Goal: Check status: Check status

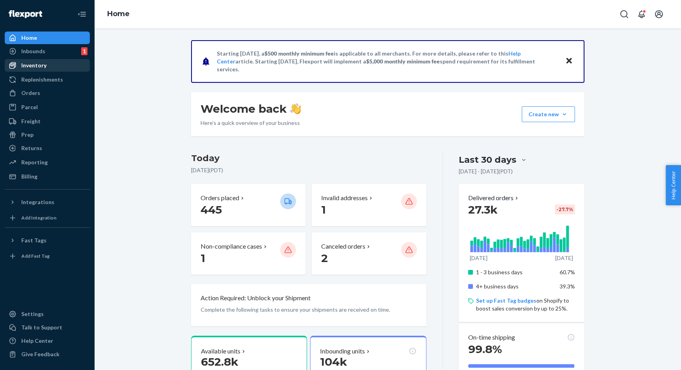
click at [33, 62] on div "Inventory" at bounding box center [33, 66] width 25 height 8
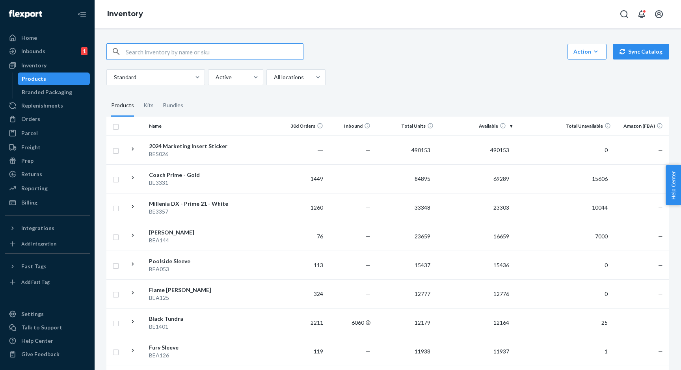
type input "e"
type input "be4707"
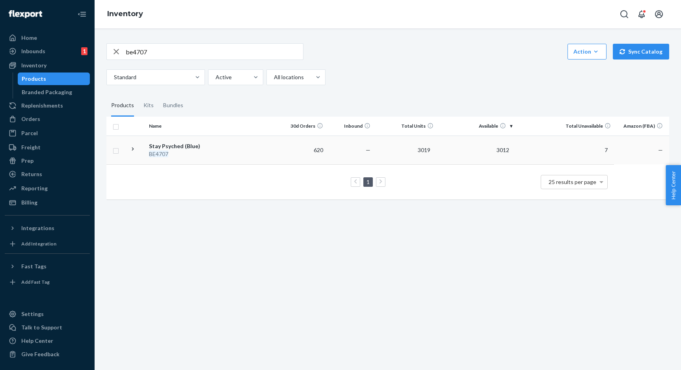
click at [175, 144] on div "Stay Psyched (Blue)" at bounding box center [190, 146] width 82 height 8
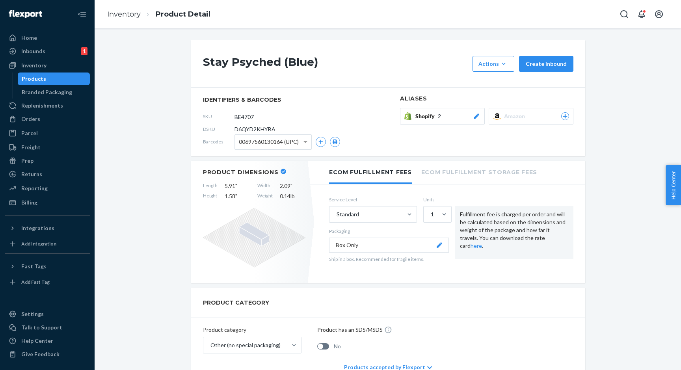
click at [479, 117] on icon at bounding box center [477, 117] width 8 height 6
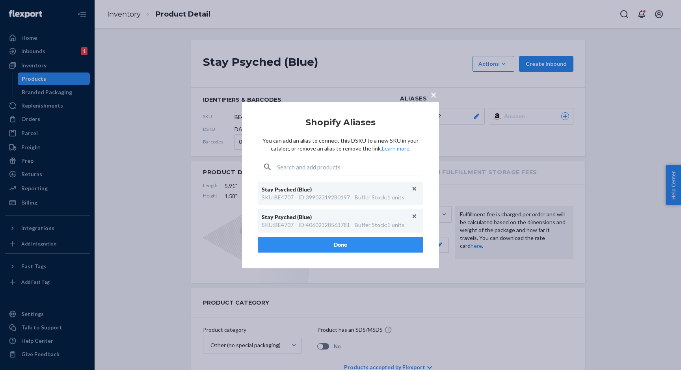
click at [435, 95] on span "×" at bounding box center [434, 94] width 6 height 13
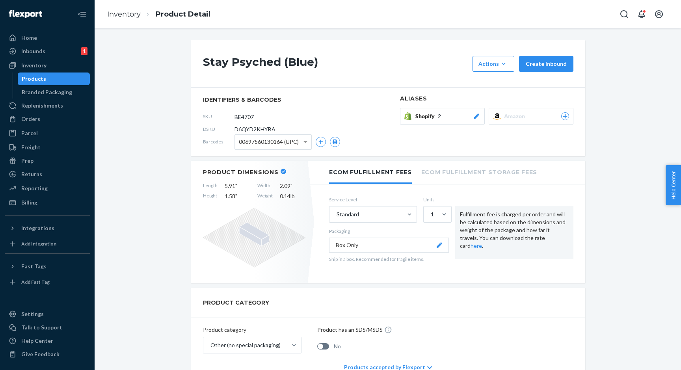
click at [477, 117] on icon at bounding box center [477, 117] width 6 height 6
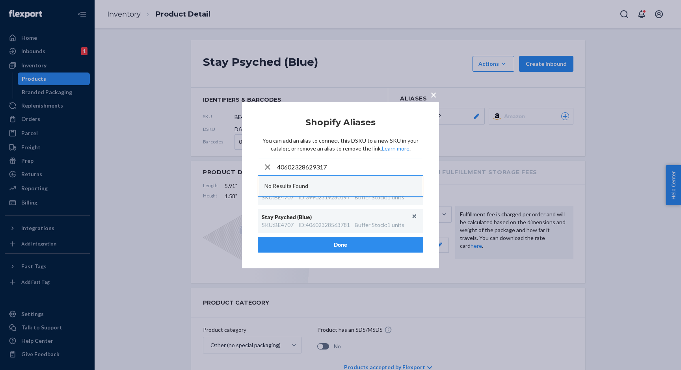
type input "40602328629317"
click at [434, 94] on span "×" at bounding box center [434, 94] width 6 height 13
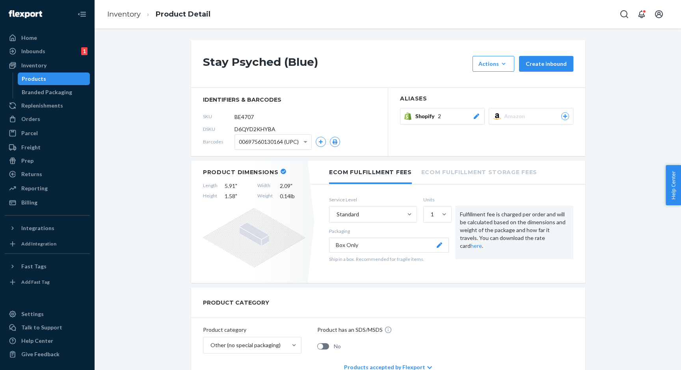
click at [64, 77] on div "Products" at bounding box center [54, 78] width 71 height 11
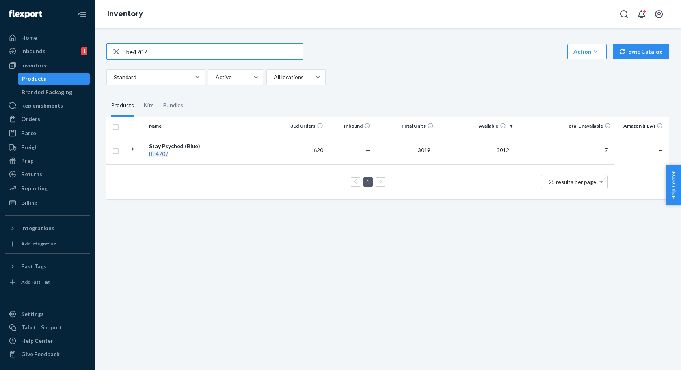
click at [150, 53] on input "be4707" at bounding box center [214, 52] width 177 height 16
type input "BE7017"
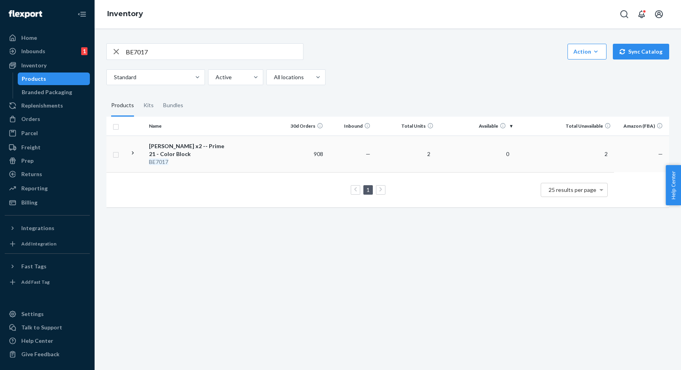
click at [168, 150] on div "[PERSON_NAME] x2 -- Prime 21 - Color Block" at bounding box center [190, 150] width 82 height 16
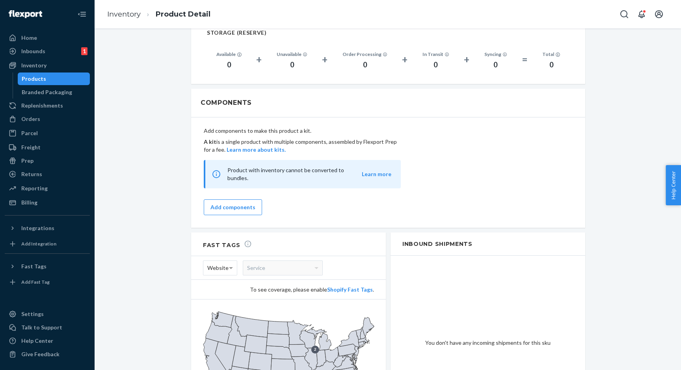
scroll to position [661, 0]
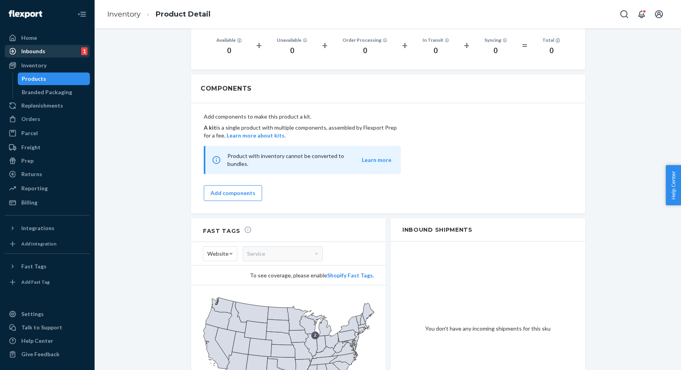
click at [45, 56] on div "Inbounds 1" at bounding box center [48, 51] width 84 height 11
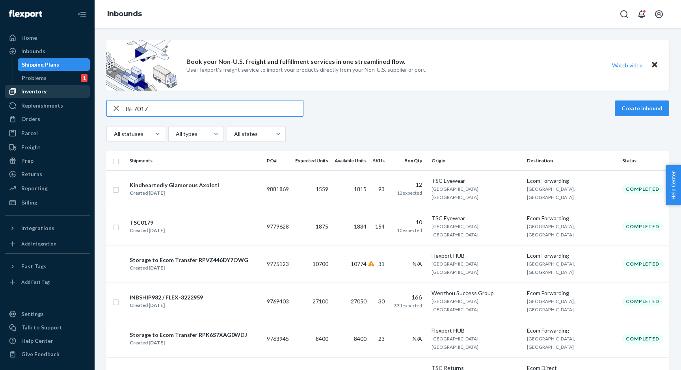
type input "BE7017"
click at [45, 92] on div "Inventory" at bounding box center [33, 92] width 25 height 8
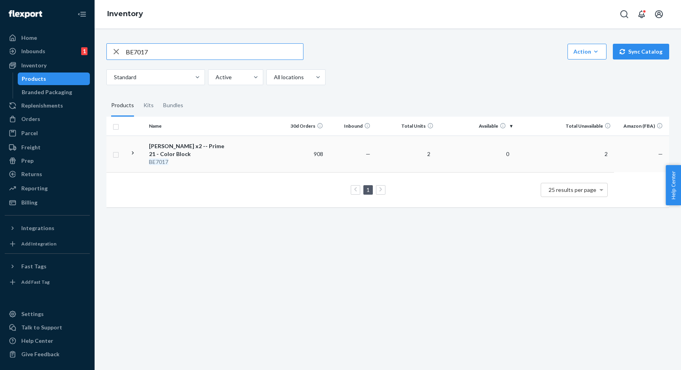
click at [133, 150] on icon at bounding box center [132, 152] width 7 height 7
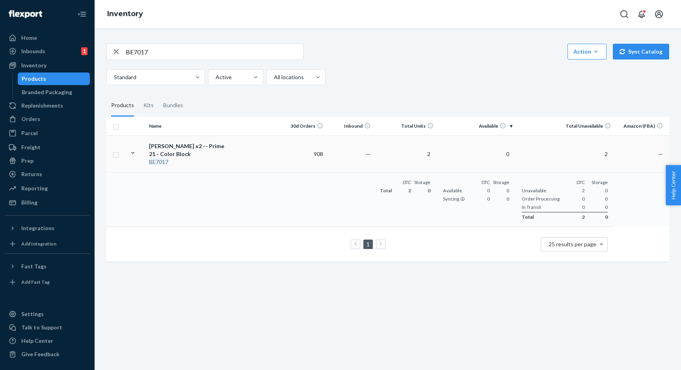
click at [204, 136] on td "[PERSON_NAME] x2 -- Prime 21 - Color Block BE7017" at bounding box center [190, 154] width 89 height 37
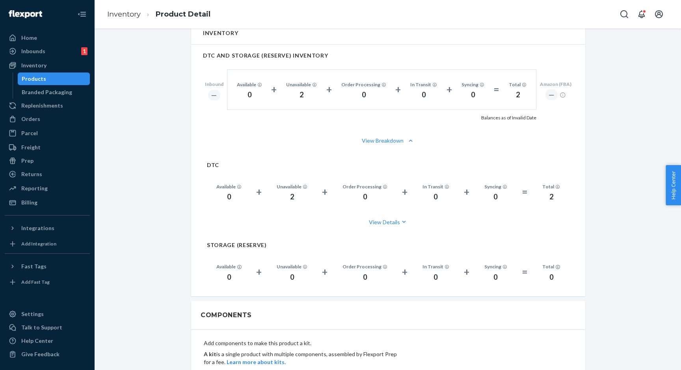
scroll to position [439, 0]
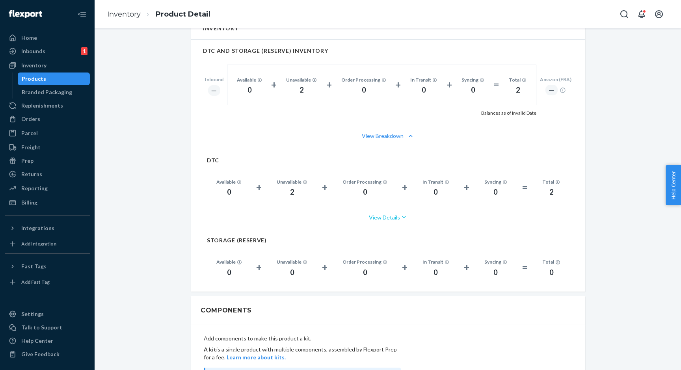
click at [389, 216] on button "View Details" at bounding box center [388, 217] width 363 height 21
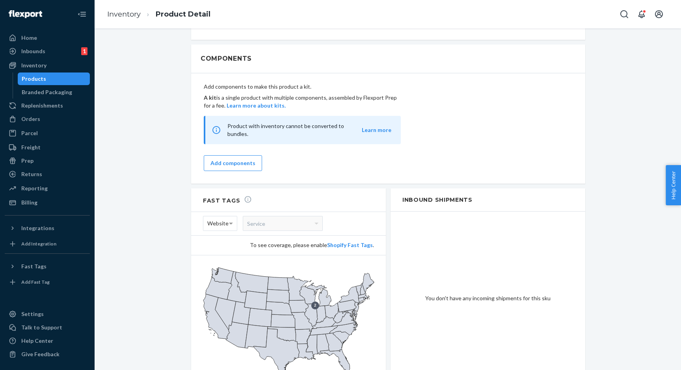
scroll to position [748, 0]
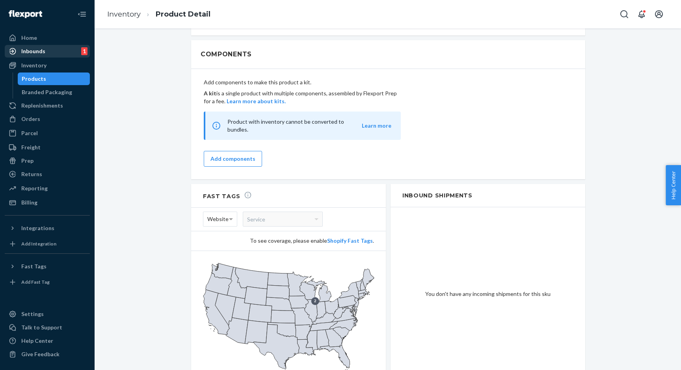
click at [42, 49] on div "Inbounds" at bounding box center [33, 51] width 24 height 8
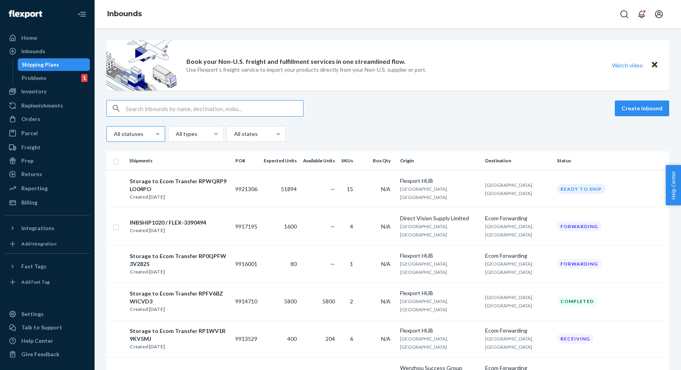
click at [136, 129] on div "All statuses" at bounding box center [129, 134] width 44 height 14
click at [114, 130] on input "All statuses" at bounding box center [113, 134] width 1 height 8
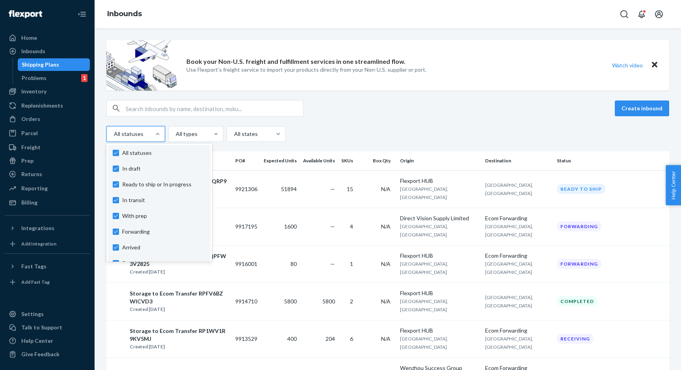
click at [136, 129] on div "All statuses" at bounding box center [129, 134] width 44 height 14
click at [114, 130] on input "option In draft focused, 1 of 10. 10 results available. Use Up and Down to choo…" at bounding box center [113, 134] width 1 height 8
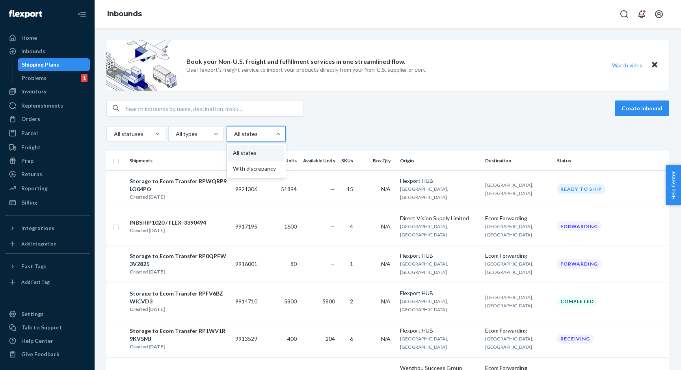
click at [253, 135] on div at bounding box center [255, 133] width 44 height 9
click at [234, 135] on input "option All states focused, 1 of 2. 2 results available. Use Up and Down to choo…" at bounding box center [233, 134] width 1 height 8
click at [253, 135] on div at bounding box center [255, 133] width 44 height 9
click at [234, 135] on input "option All states focused, 1 of 2. 2 results available. Use Up and Down to choo…" at bounding box center [233, 134] width 1 height 8
click at [198, 136] on div at bounding box center [195, 133] width 40 height 9
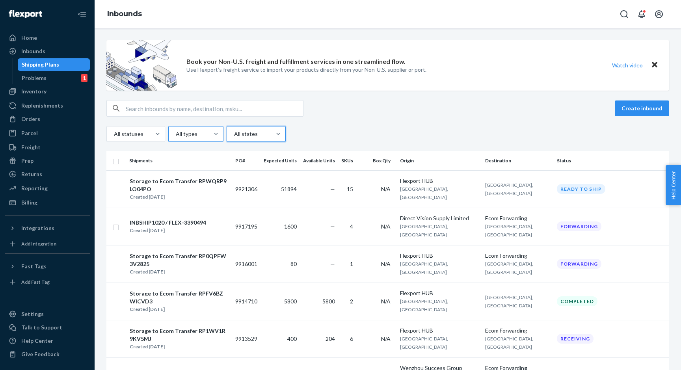
click at [176, 136] on input "All types" at bounding box center [175, 134] width 1 height 8
click at [198, 136] on div at bounding box center [195, 133] width 40 height 9
click at [176, 136] on input "0 results available. Select is focused ,type to refine list, press Down to open…" at bounding box center [175, 134] width 1 height 8
click at [164, 223] on div "INBSHIP1020 / FLEX-3390494" at bounding box center [168, 223] width 76 height 8
